Goal: Navigation & Orientation: Find specific page/section

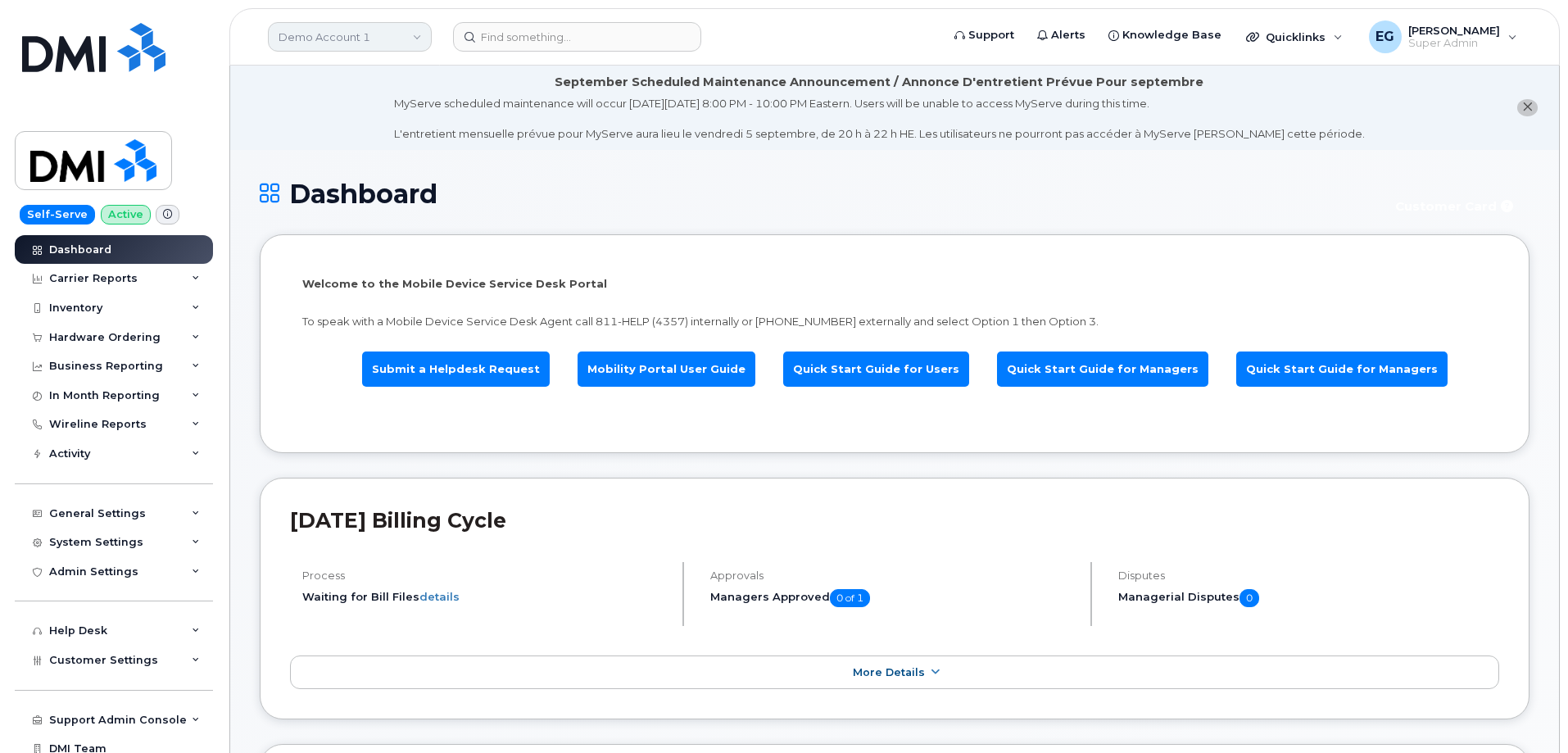
click at [324, 27] on link "Demo Account 1" at bounding box center [349, 36] width 164 height 29
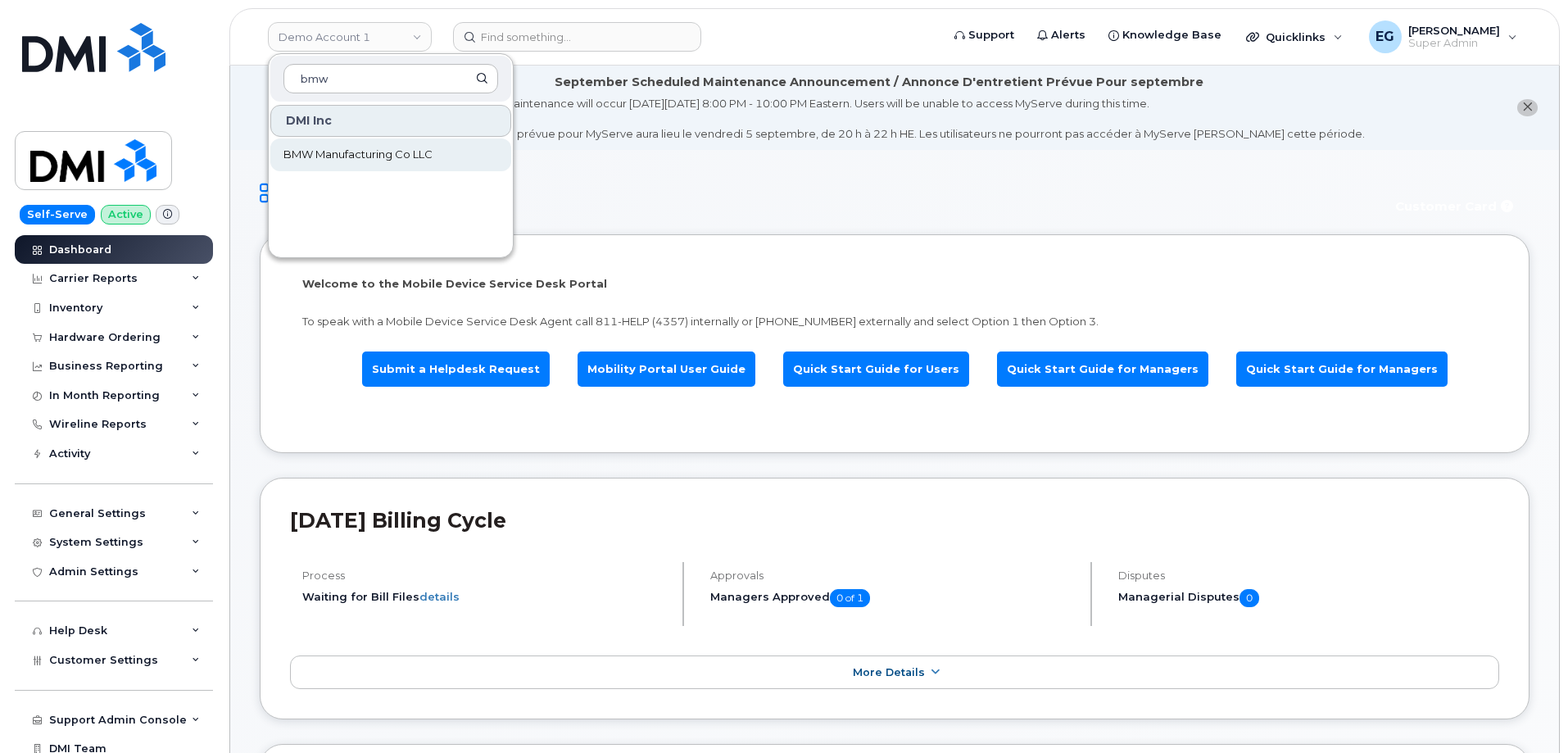
type input "bmw"
click at [363, 152] on span "BMW Manufacturing Co LLC" at bounding box center [358, 154] width 149 height 16
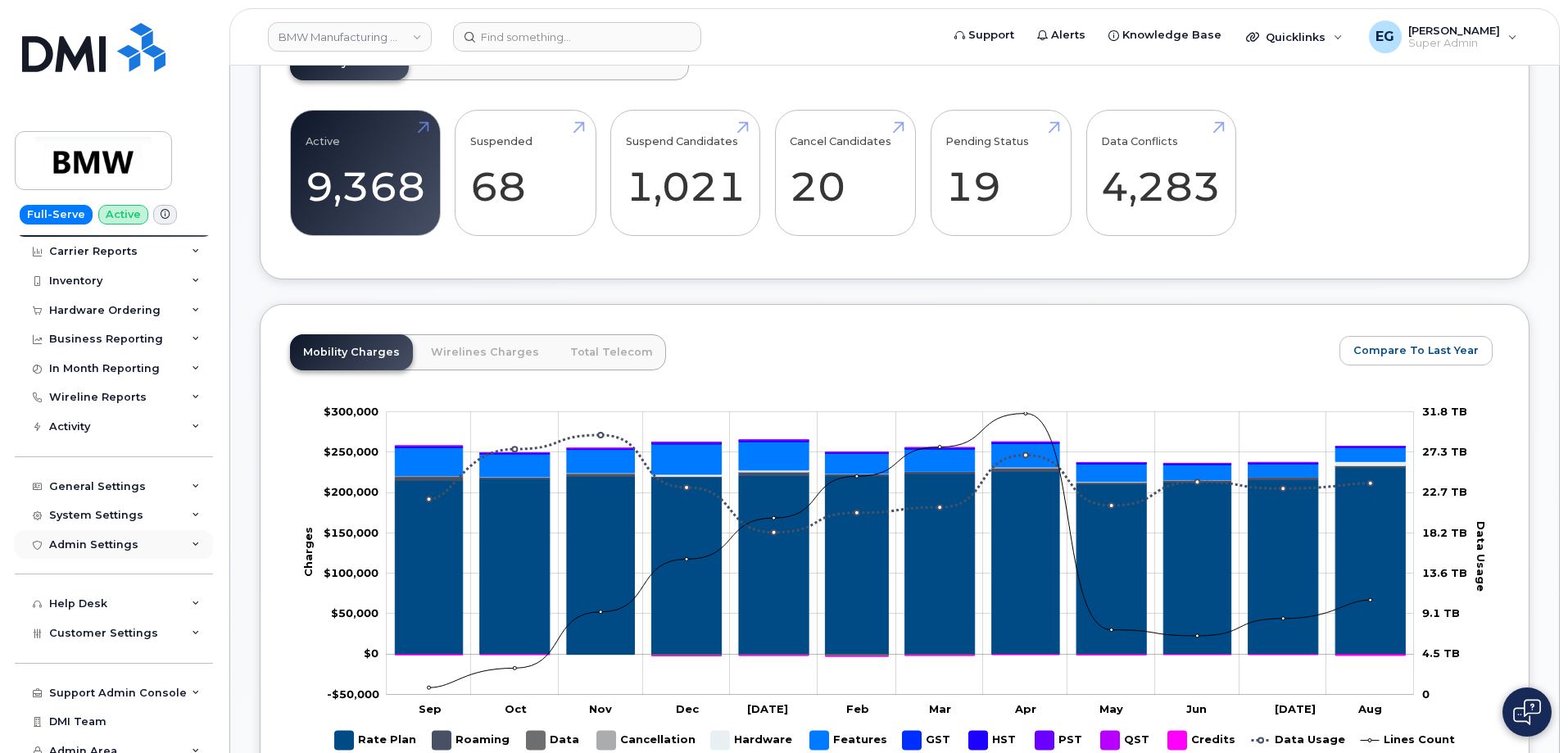
scroll to position [38, 0]
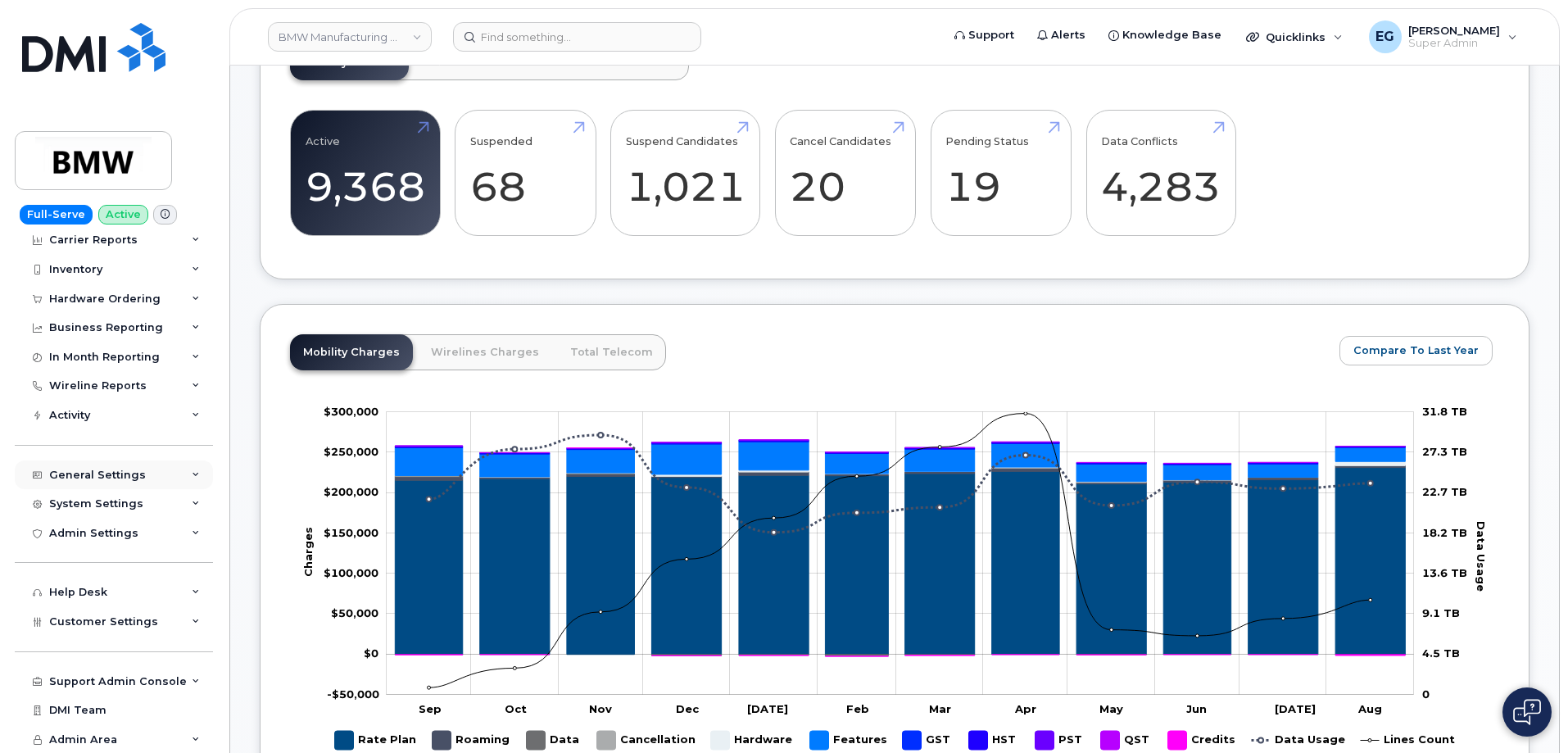
click at [131, 470] on div "General Settings" at bounding box center [97, 475] width 97 height 13
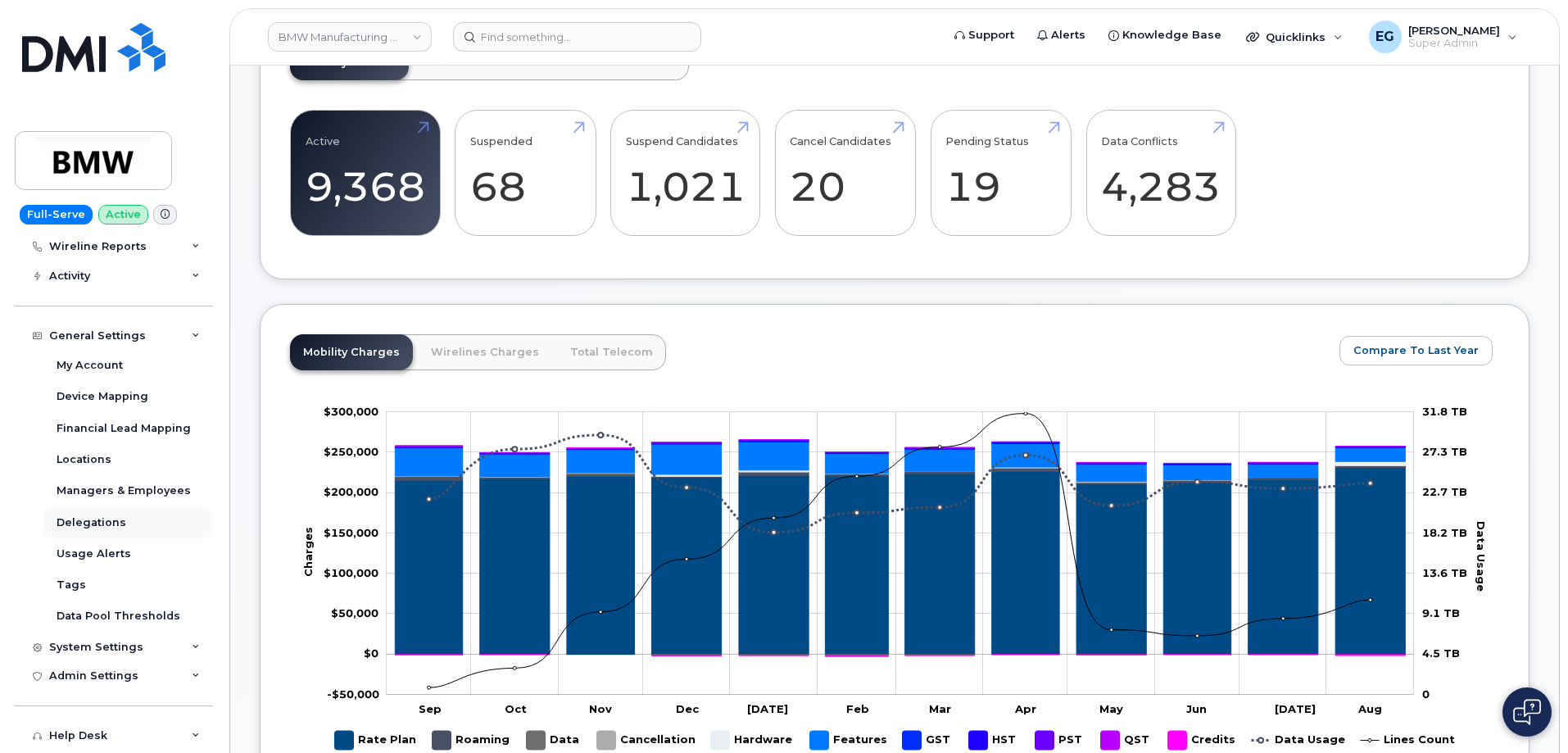
scroll to position [202, 0]
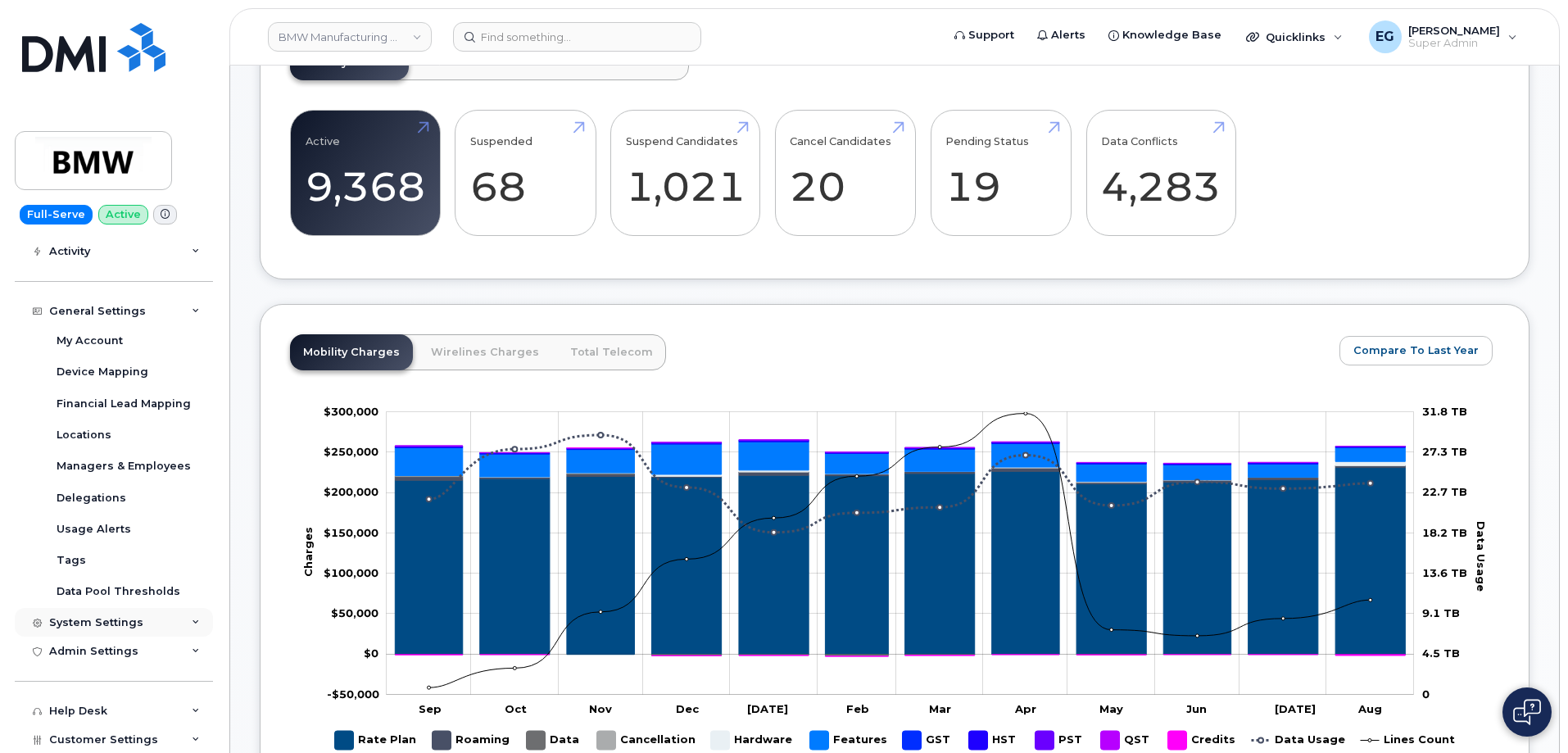
drag, startPoint x: 138, startPoint y: 625, endPoint x: 150, endPoint y: 619, distance: 13.4
click at [138, 625] on div "System Settings" at bounding box center [114, 622] width 198 height 29
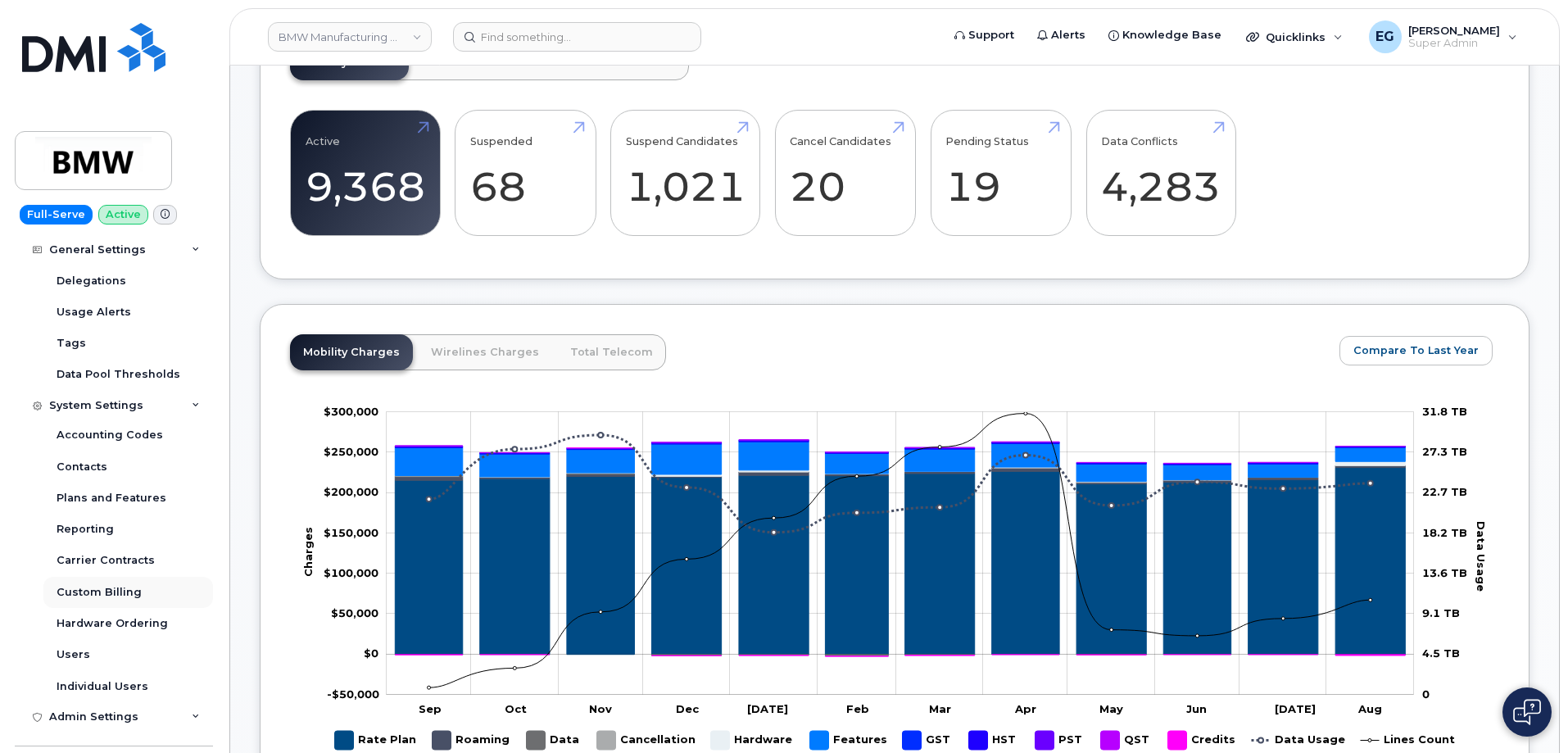
scroll to position [448, 0]
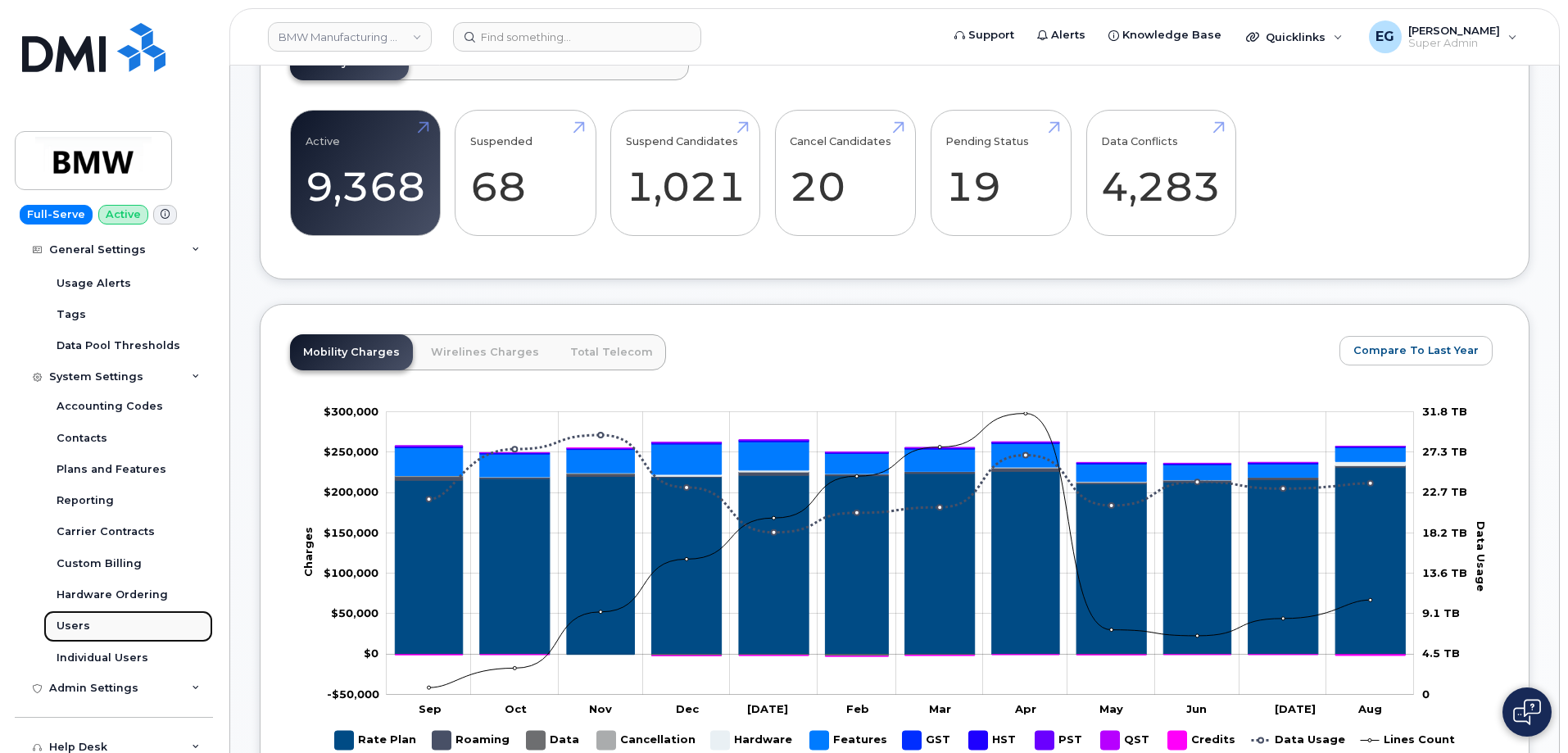
click at [90, 624] on link "Users" at bounding box center [128, 625] width 169 height 31
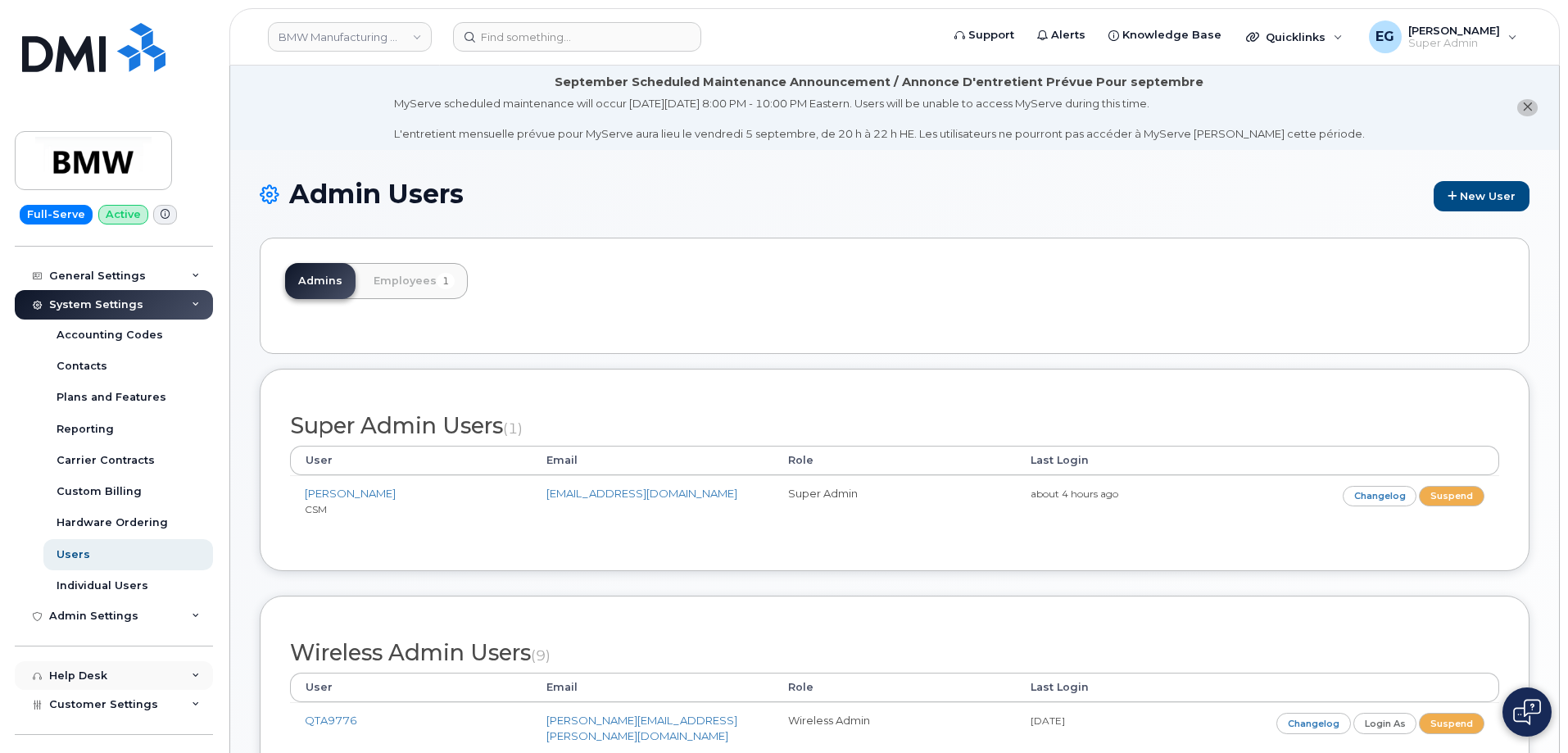
scroll to position [245, 0]
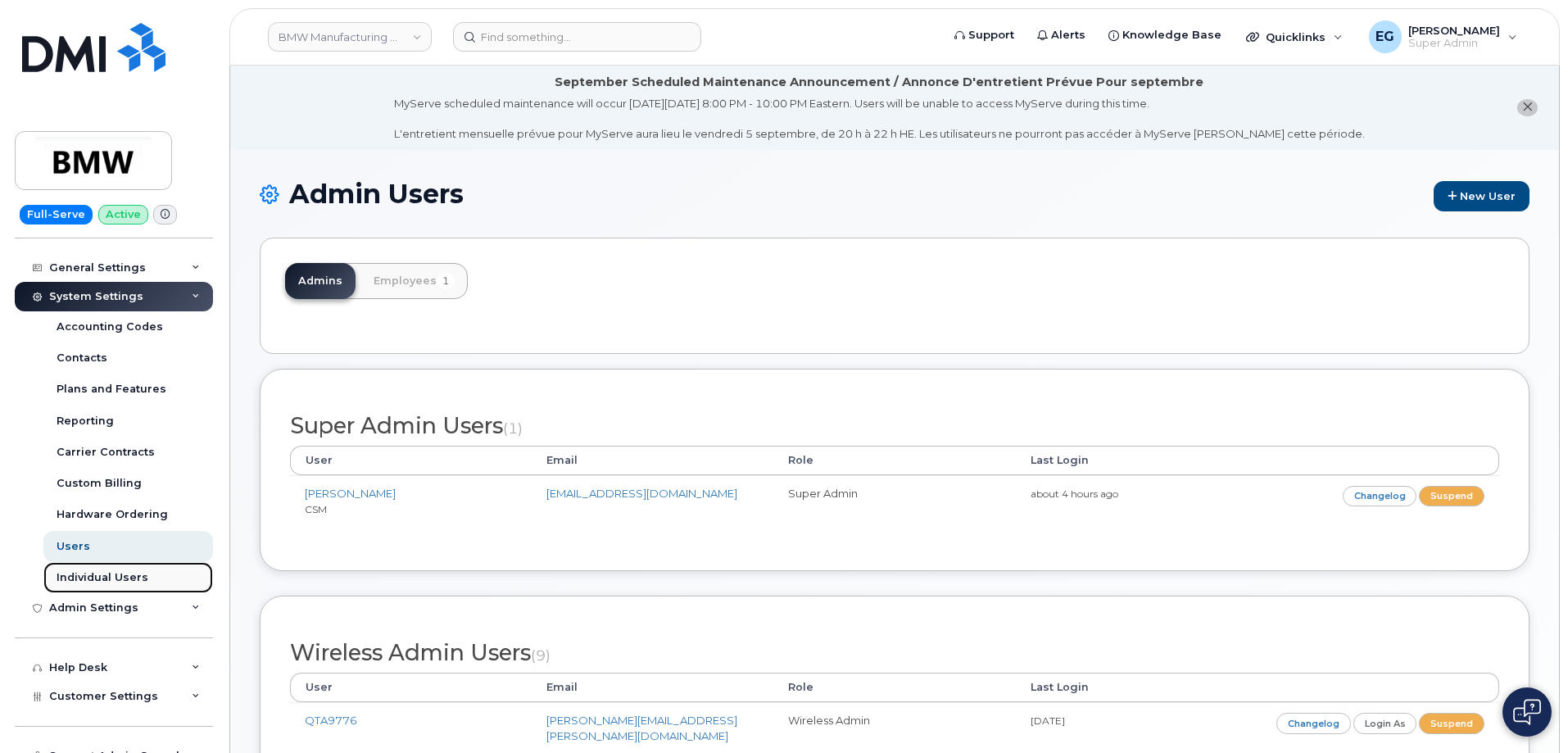
click at [113, 578] on div "Individual Users" at bounding box center [103, 577] width 92 height 15
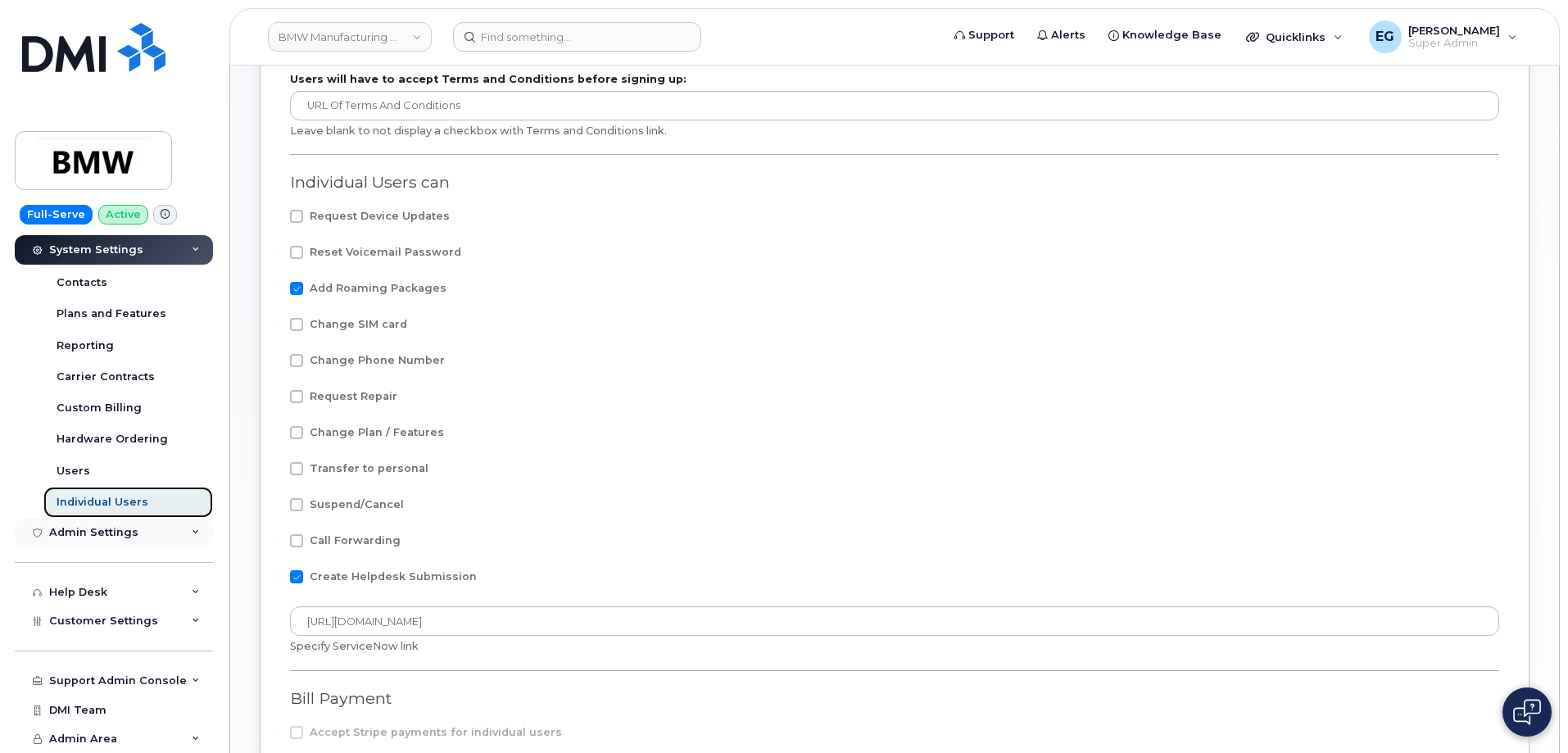
scroll to position [328, 0]
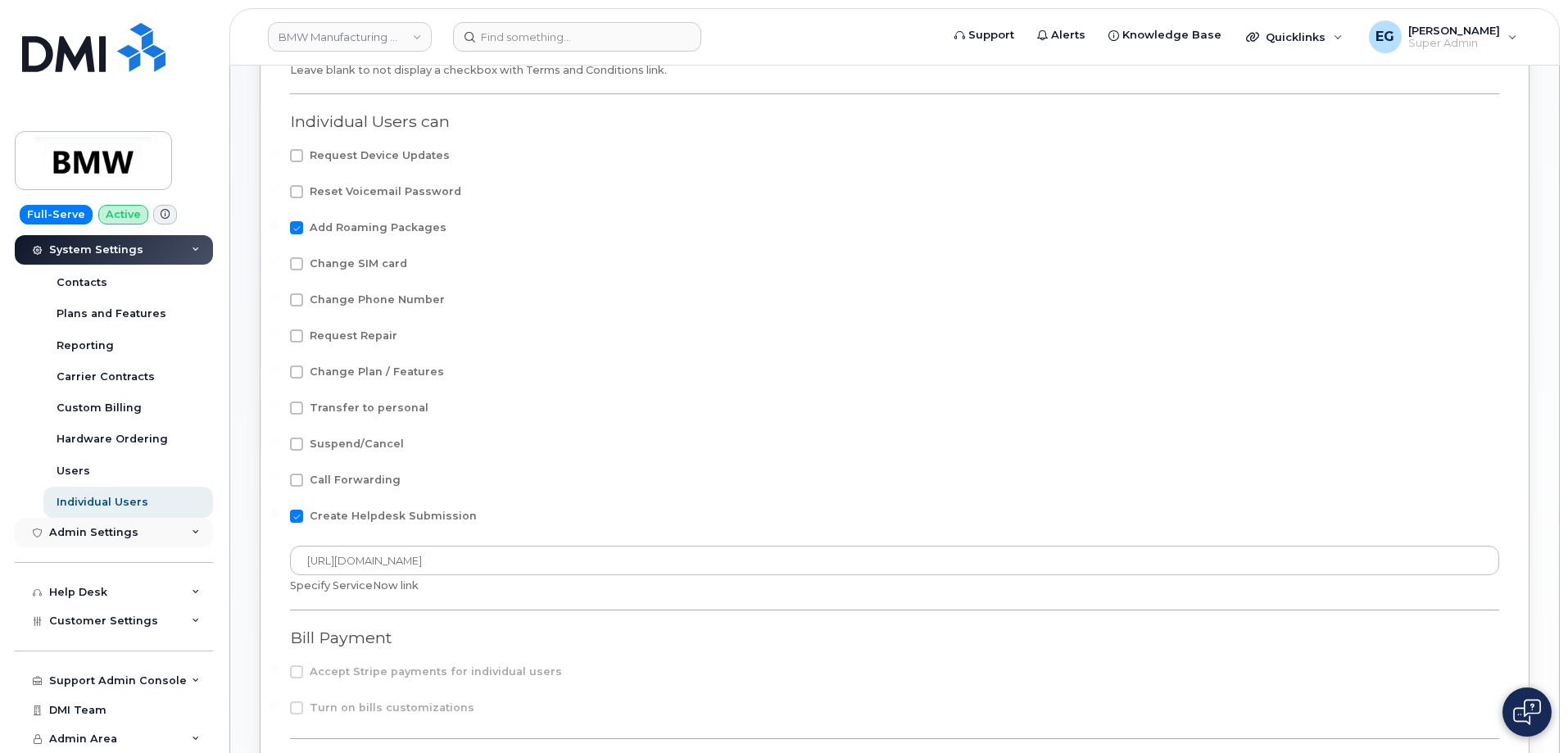
click at [128, 527] on div "Admin Settings" at bounding box center [93, 532] width 89 height 13
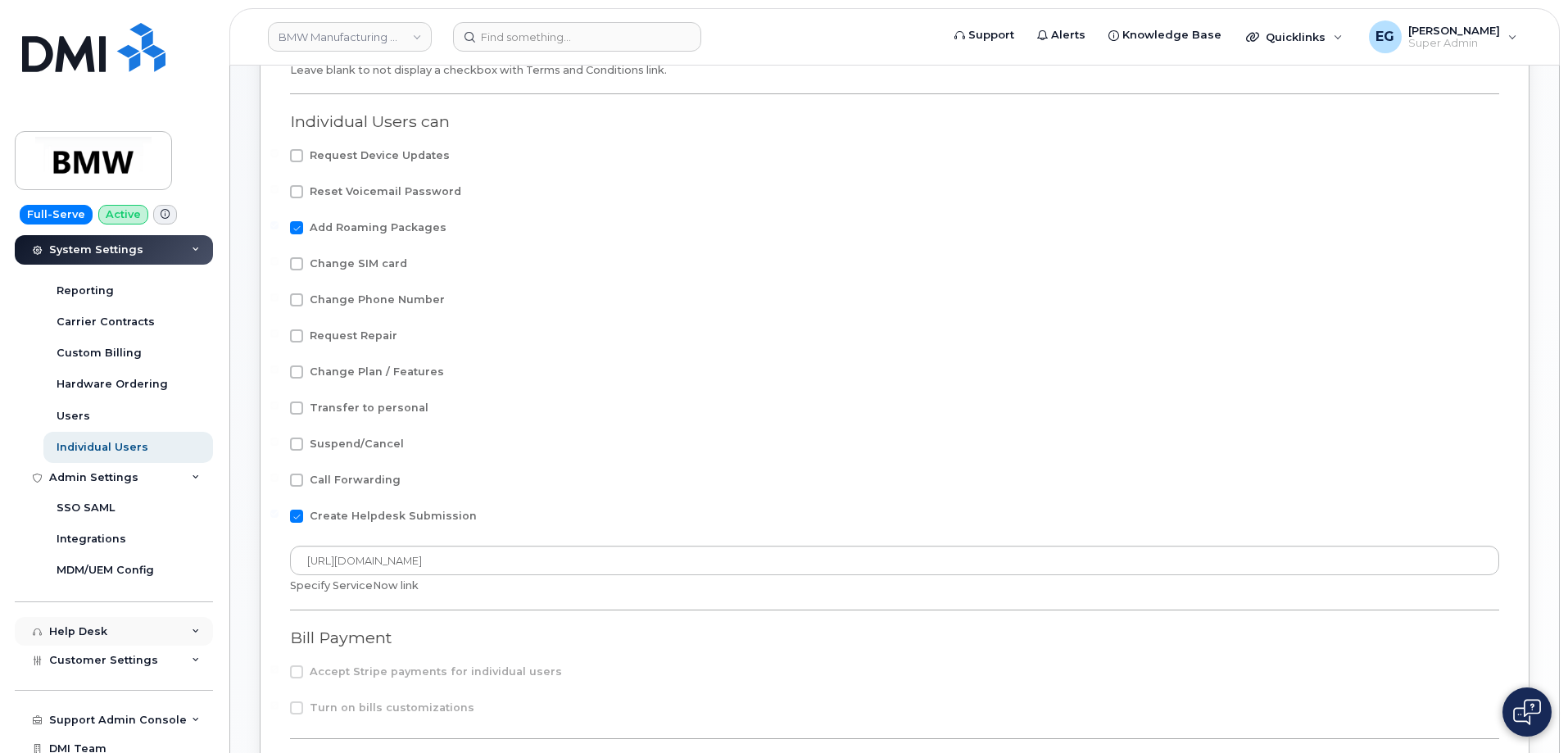
scroll to position [403, 0]
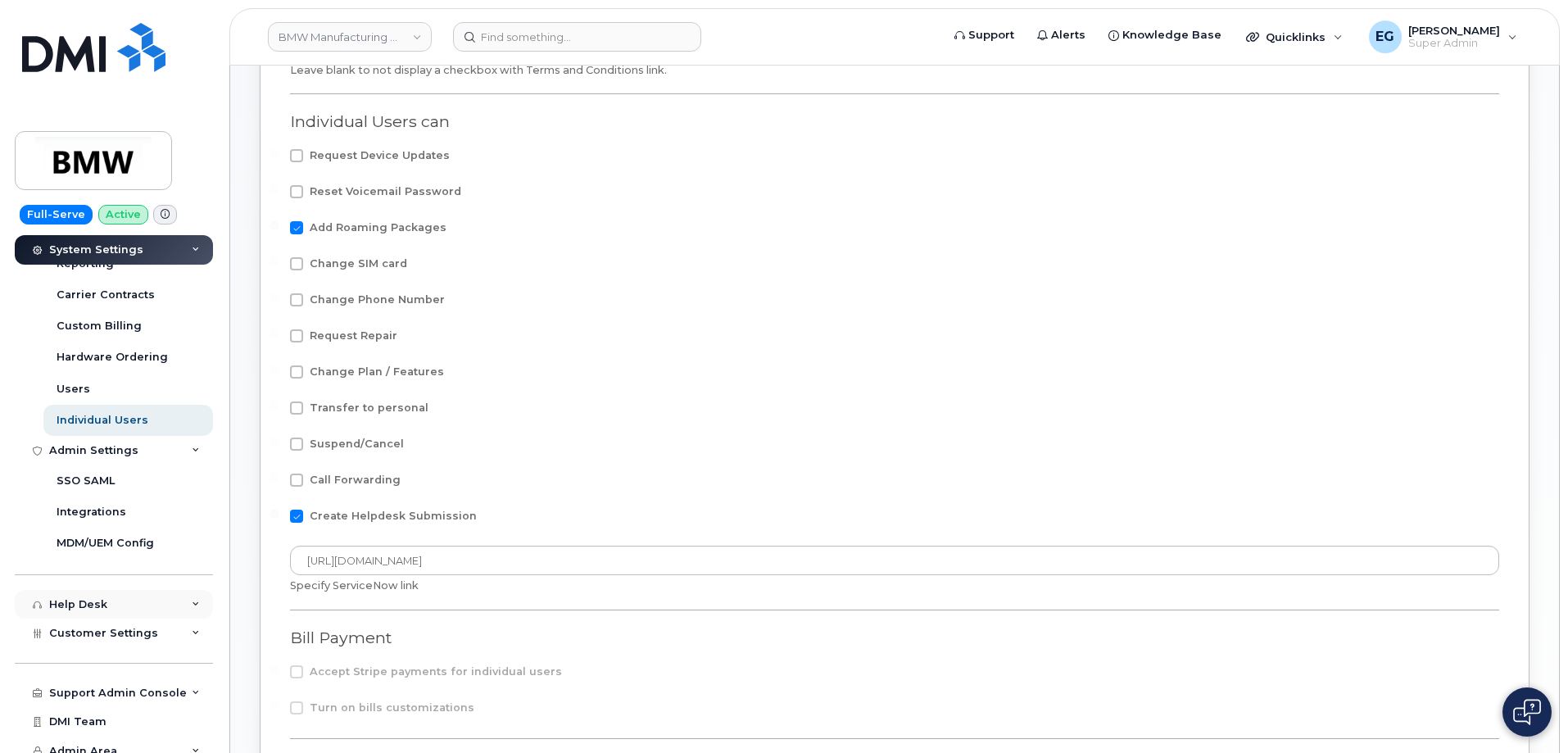
click at [151, 596] on div "Help Desk" at bounding box center [114, 604] width 198 height 29
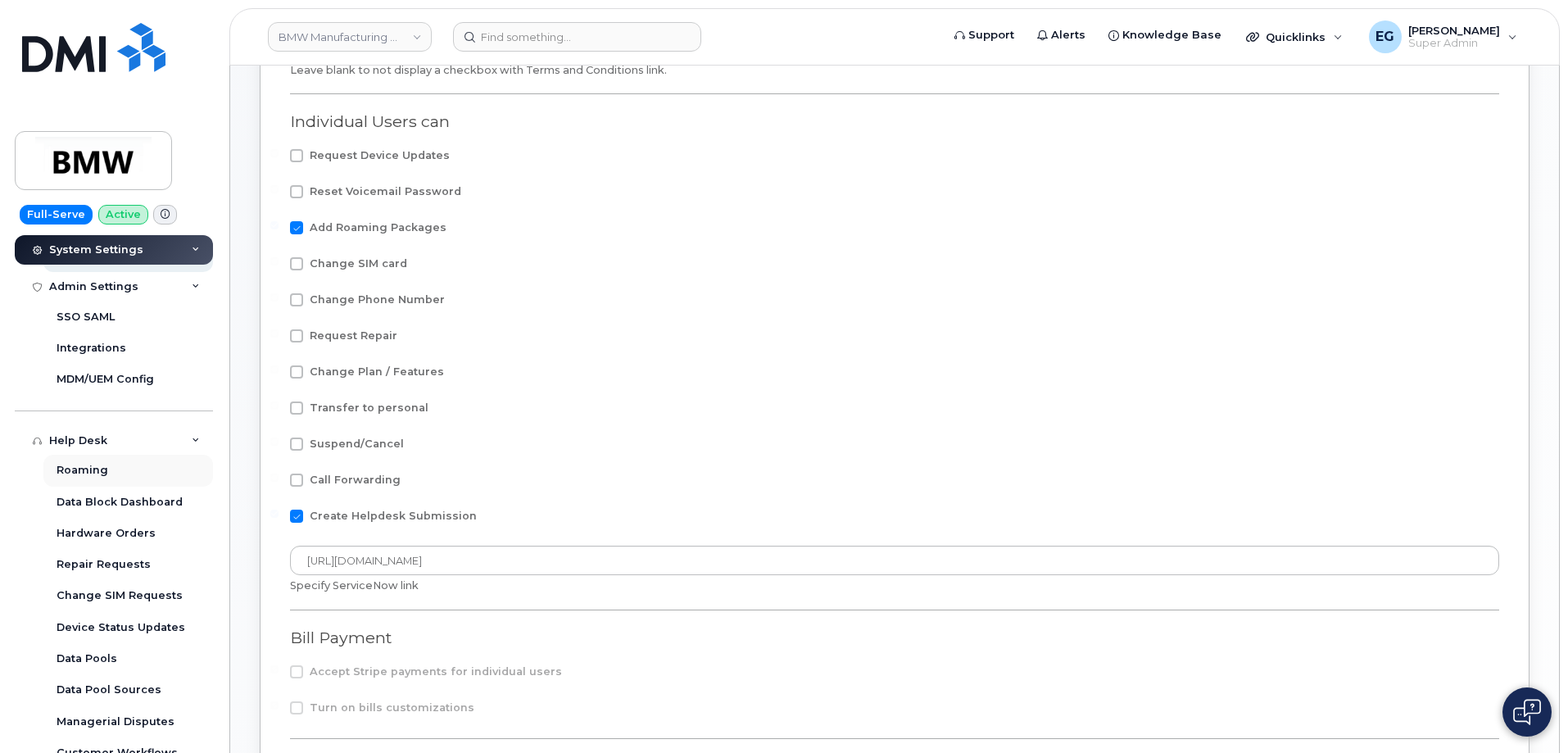
scroll to position [648, 0]
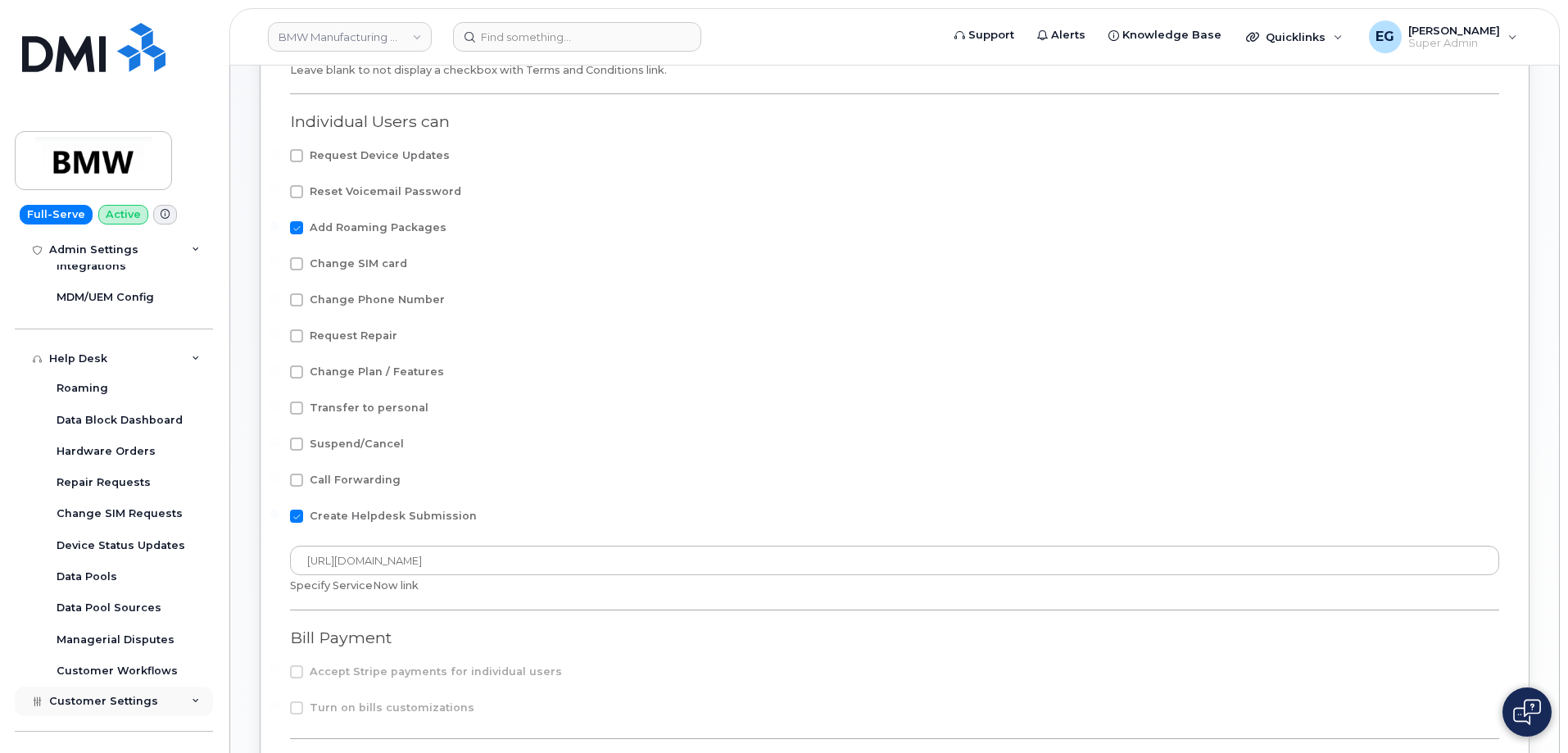
click at [151, 710] on div "Customer Settings" at bounding box center [114, 701] width 198 height 29
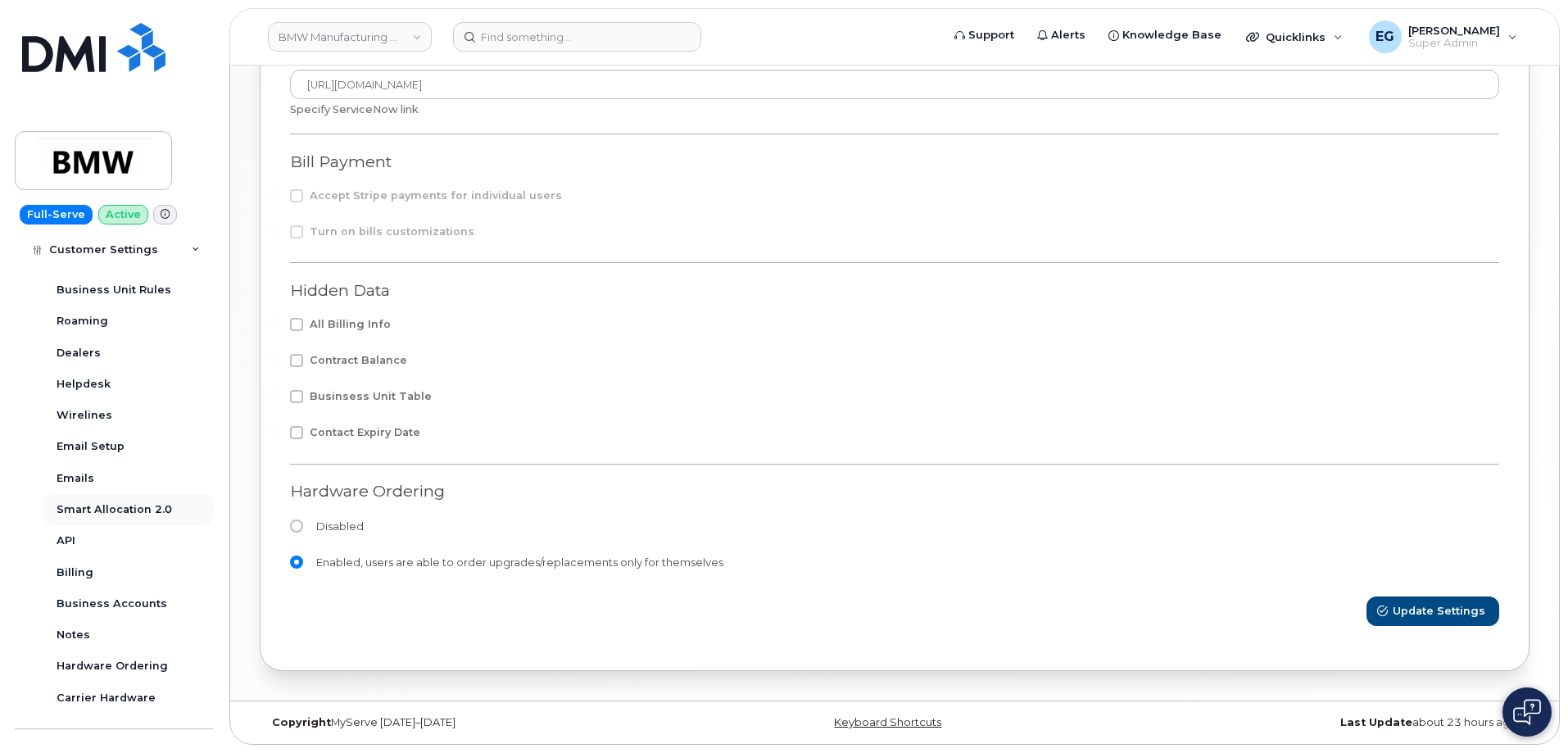
scroll to position [1199, 0]
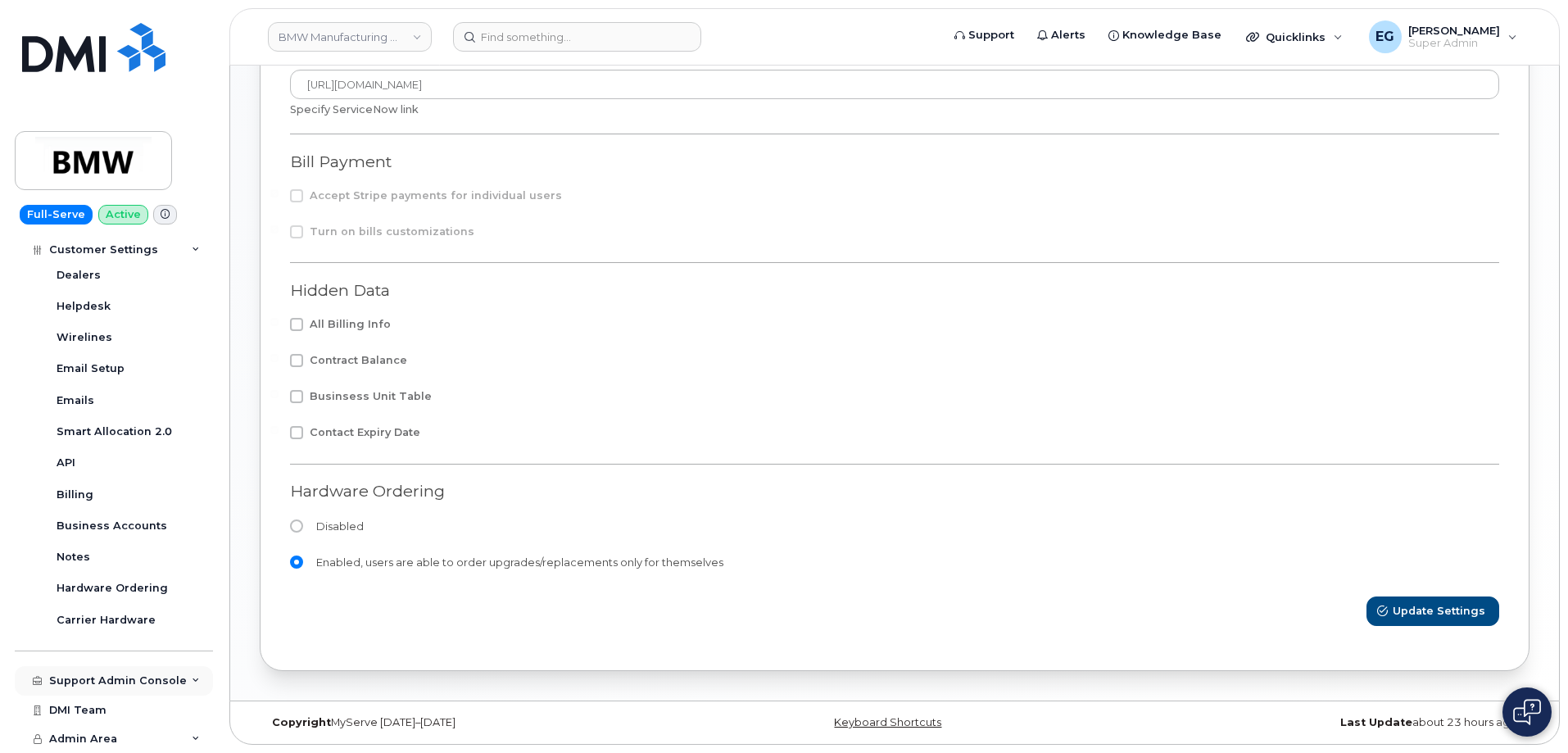
click at [140, 672] on div "Support Admin Console" at bounding box center [114, 680] width 198 height 29
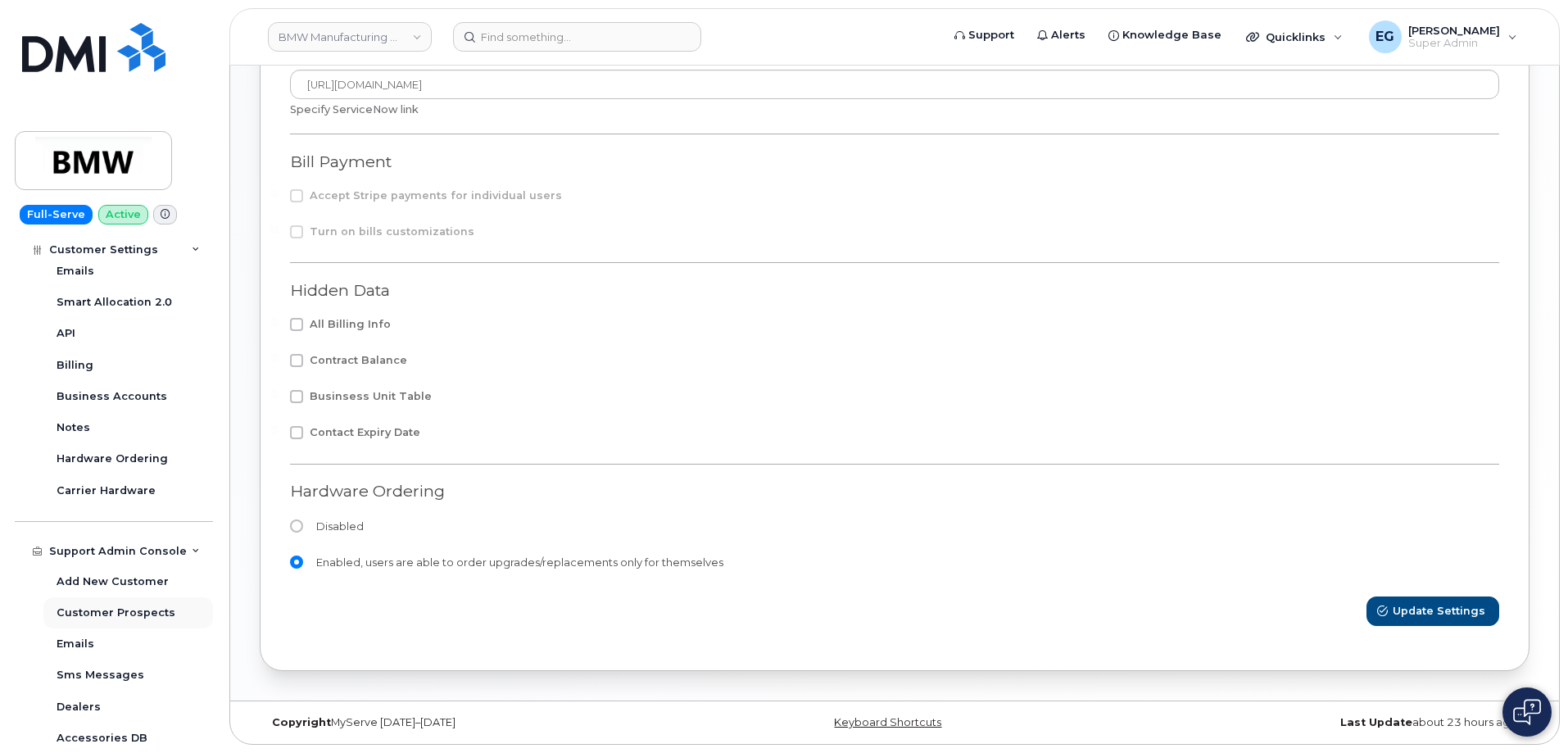
scroll to position [1330, 0]
click at [109, 547] on div "Support Admin Console" at bounding box center [117, 550] width 137 height 13
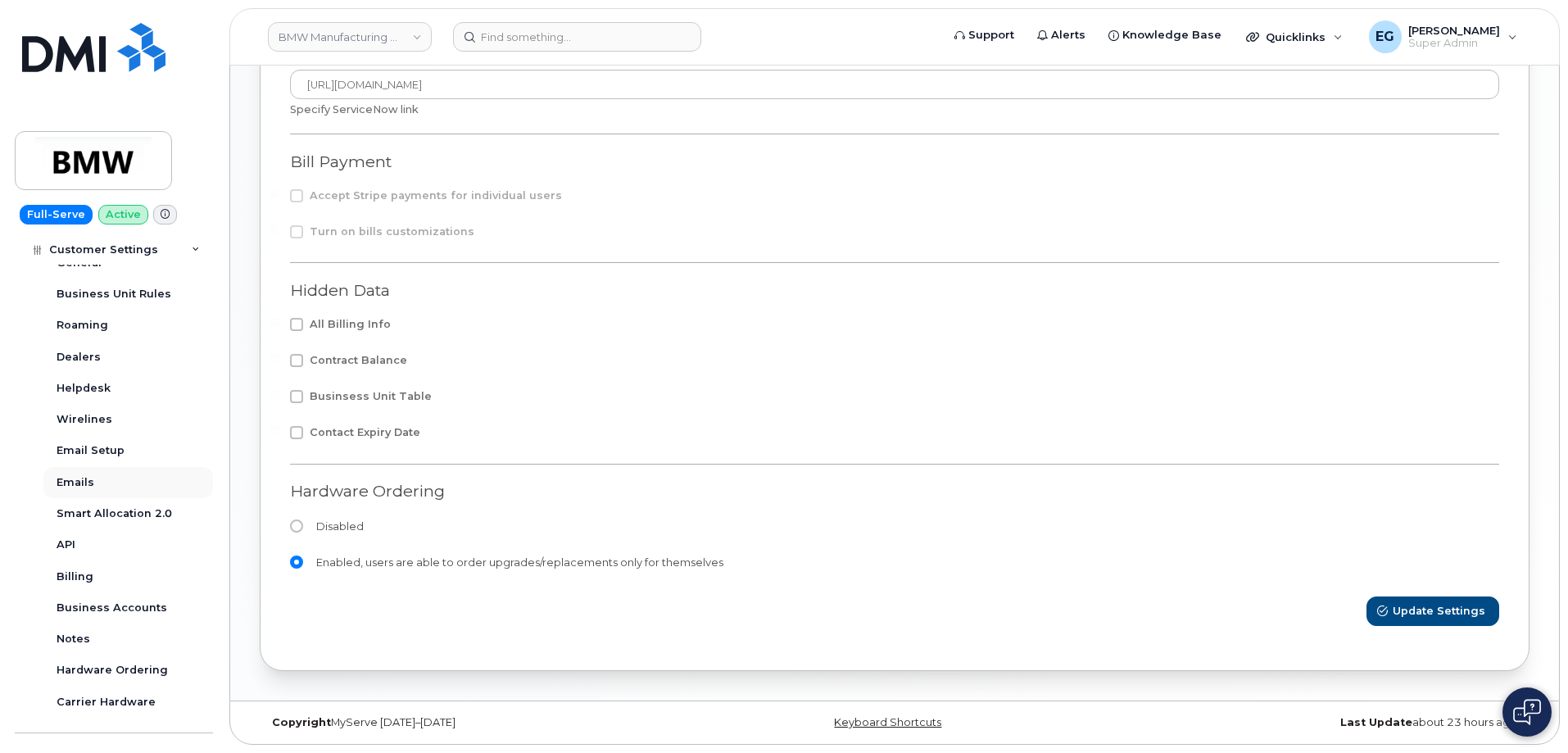
scroll to position [1199, 0]
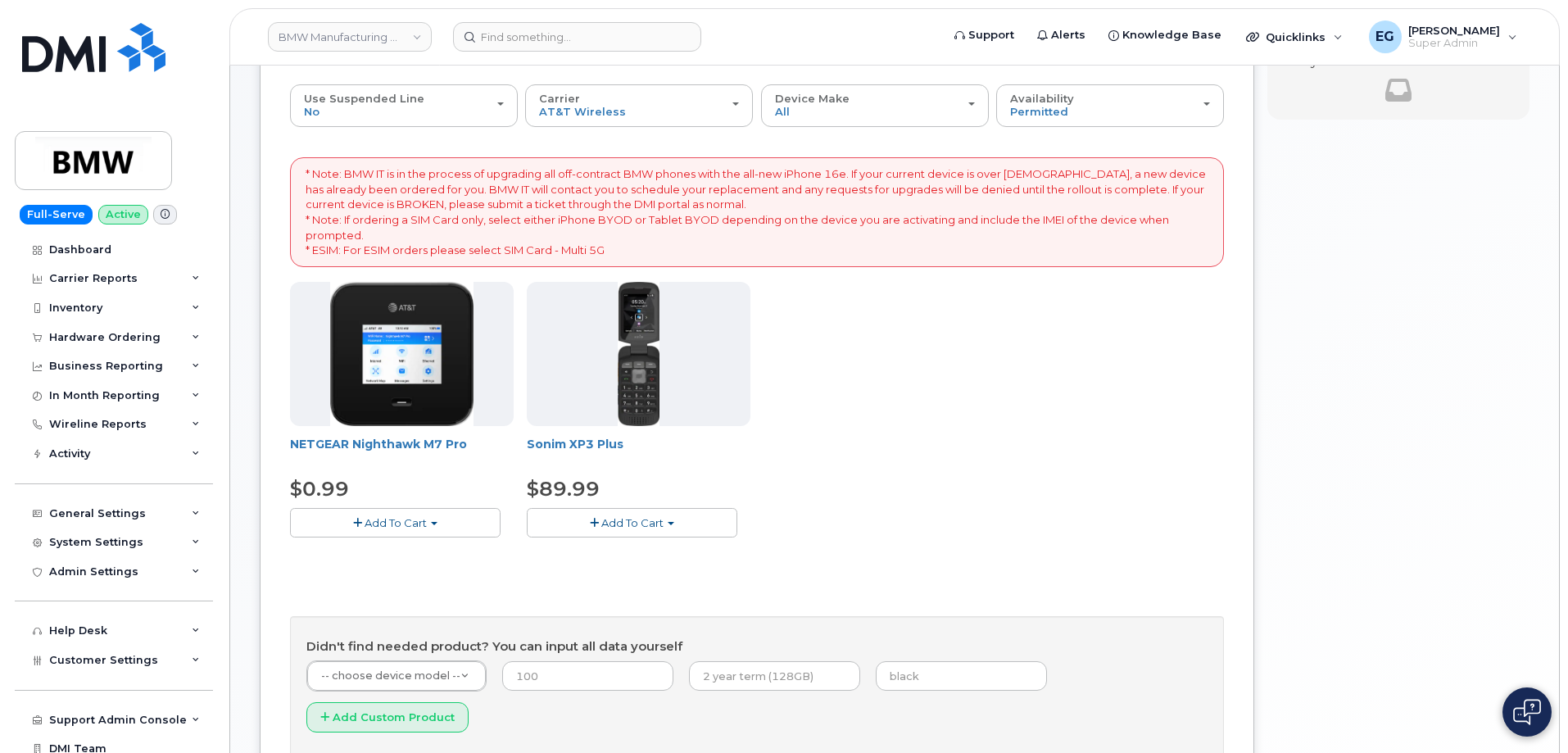
scroll to position [245, 0]
